Goal: Browse casually

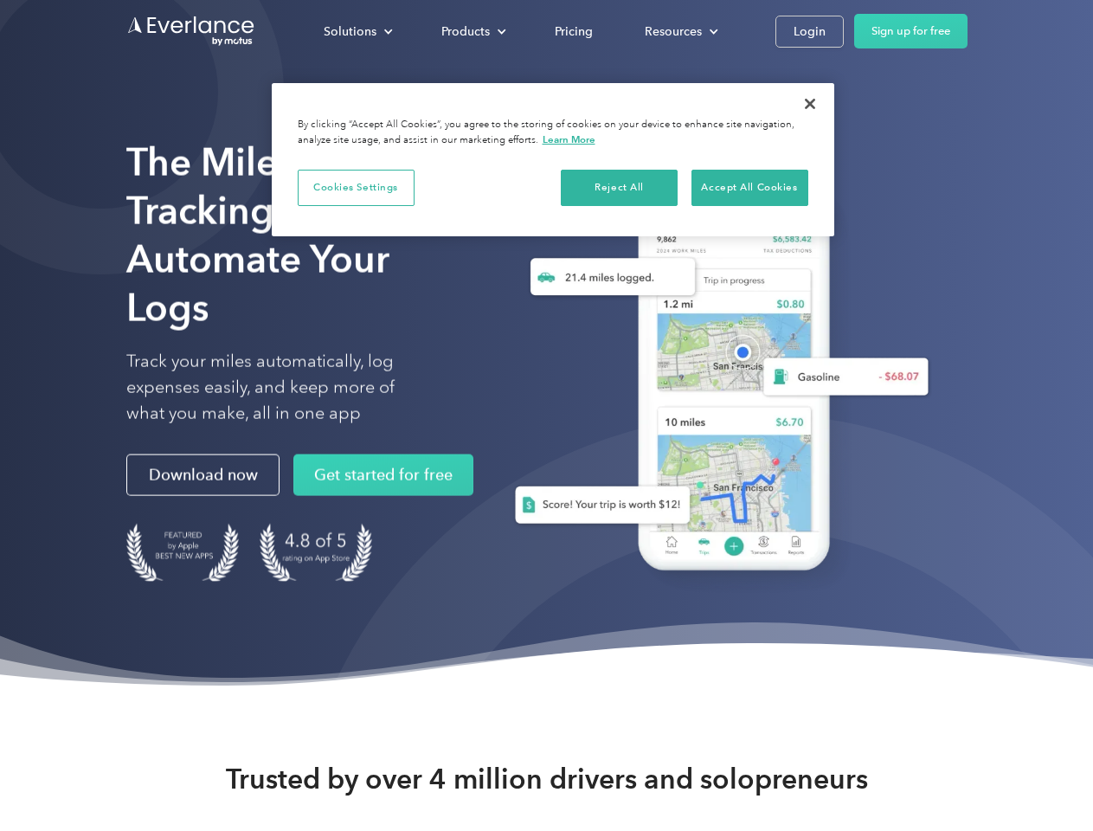
click at [358, 31] on div "Solutions" at bounding box center [350, 32] width 53 height 22
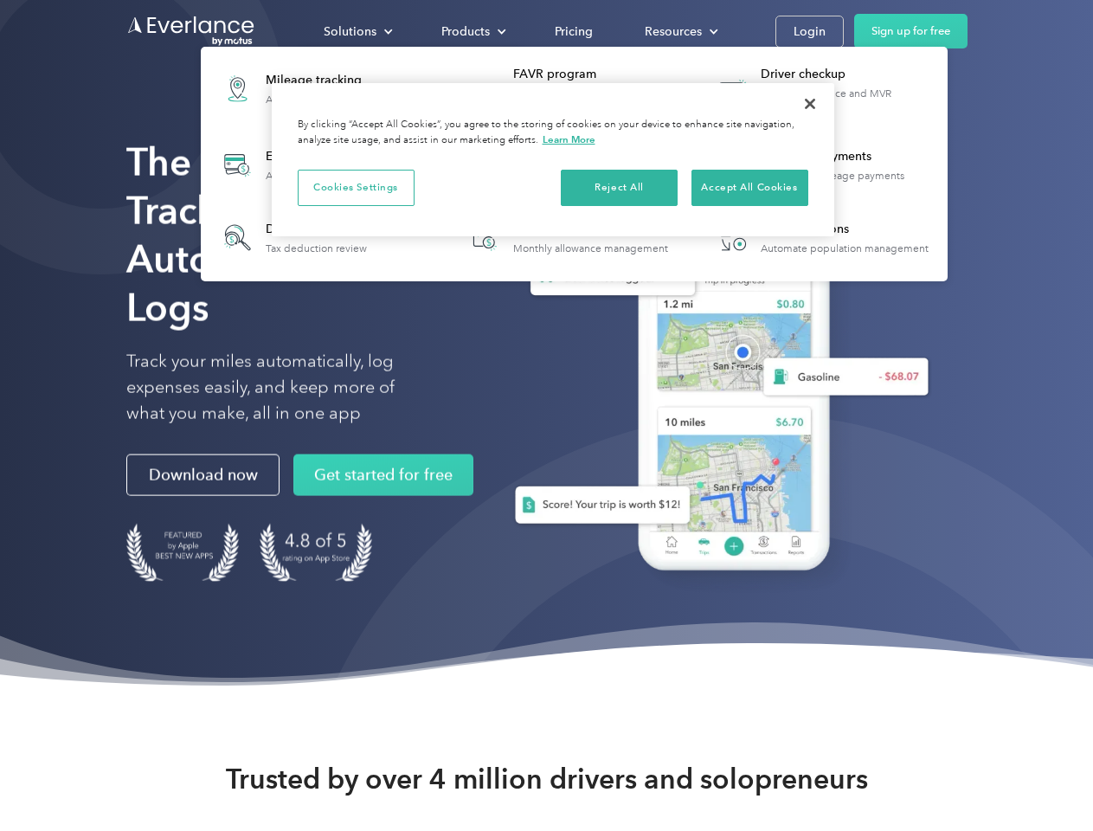
click at [472, 31] on div "Products" at bounding box center [466, 32] width 48 height 22
click at [680, 31] on div "Resources" at bounding box center [673, 32] width 57 height 22
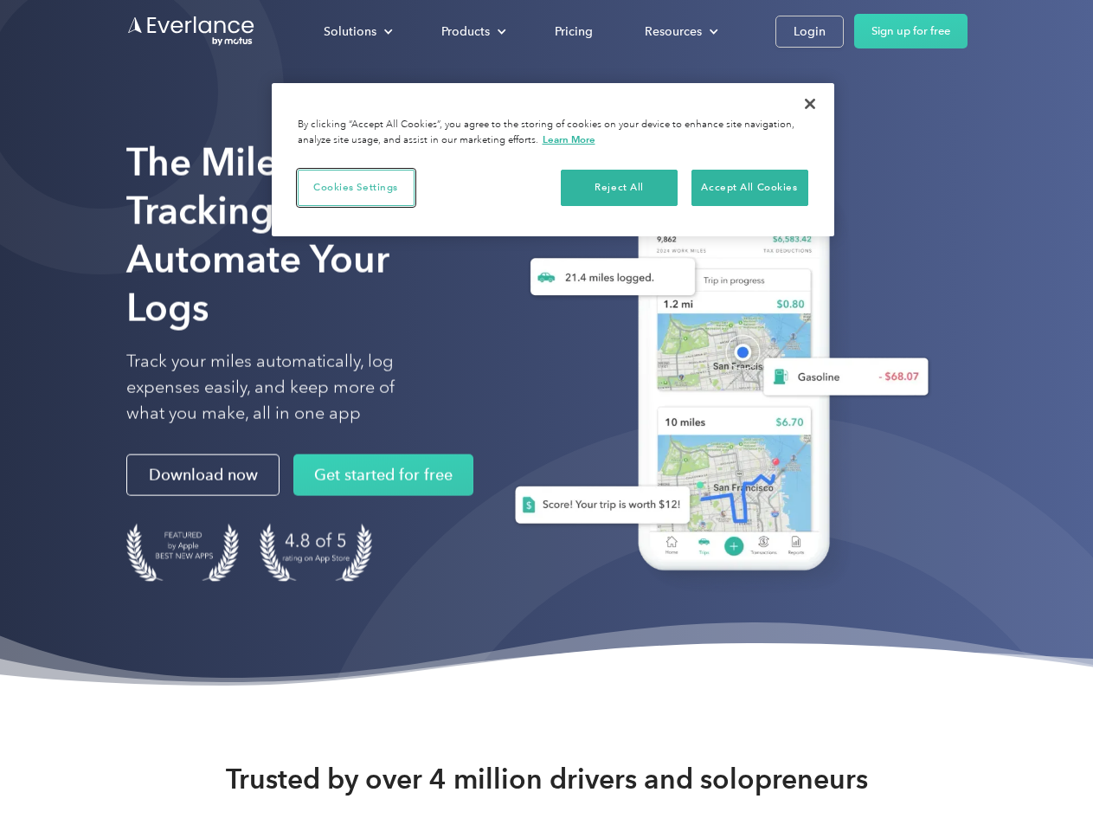
click at [356, 187] on button "Cookies Settings" at bounding box center [356, 188] width 117 height 36
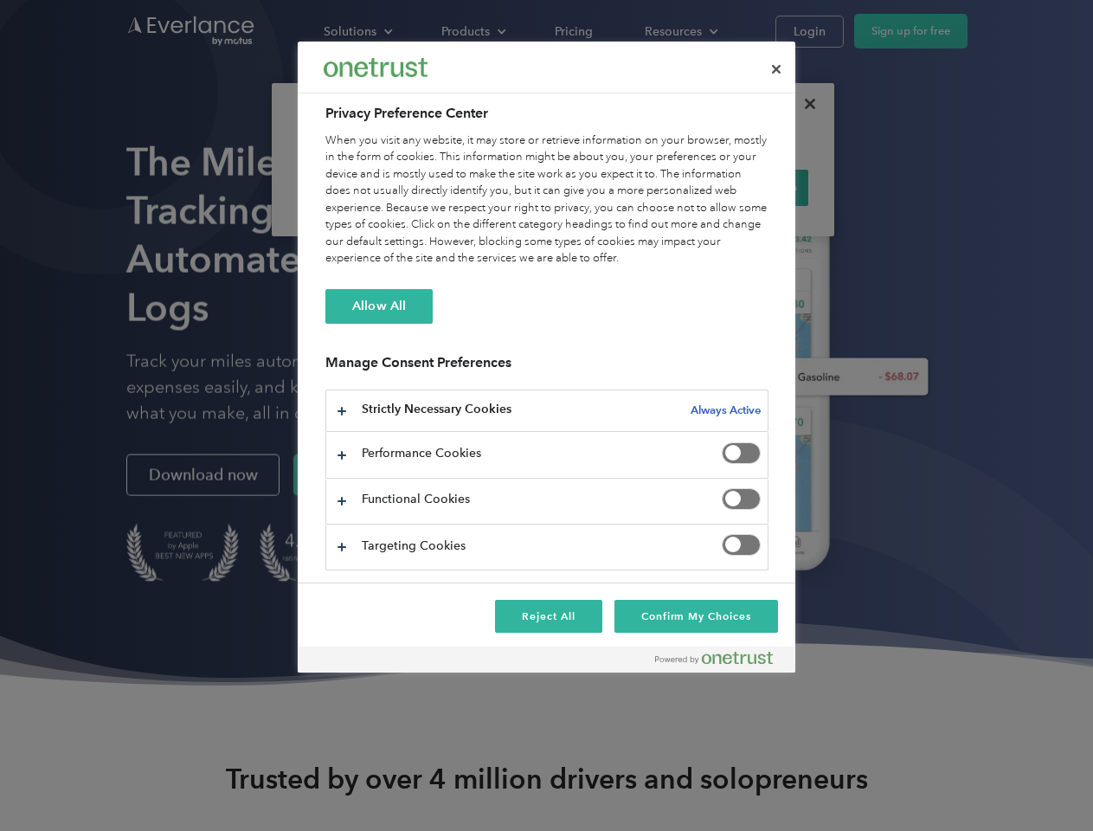
click at [620, 187] on div "When you visit any website, it may store or retrieve information on your browse…" at bounding box center [547, 199] width 443 height 135
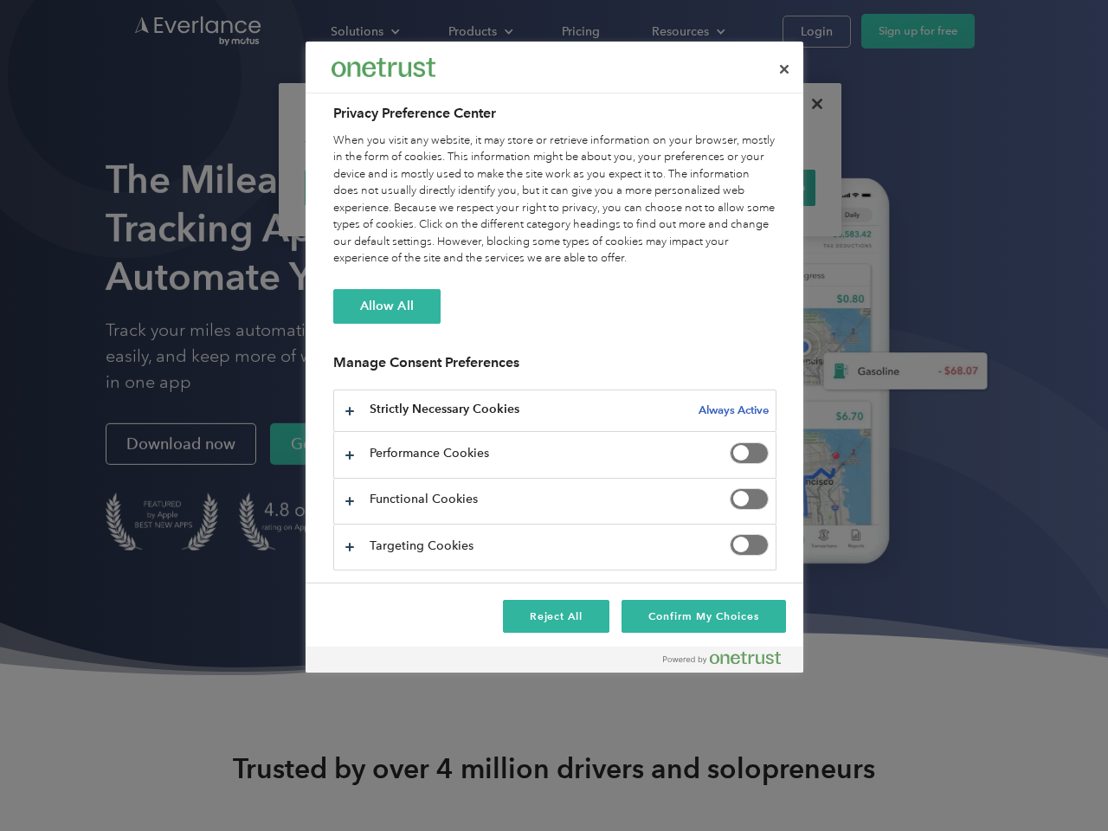
click at [750, 187] on div "When you visit any website, it may store or retrieve information on your browse…" at bounding box center [554, 199] width 443 height 135
click at [810, 104] on div at bounding box center [554, 415] width 1108 height 831
